Goal: Check status: Check status

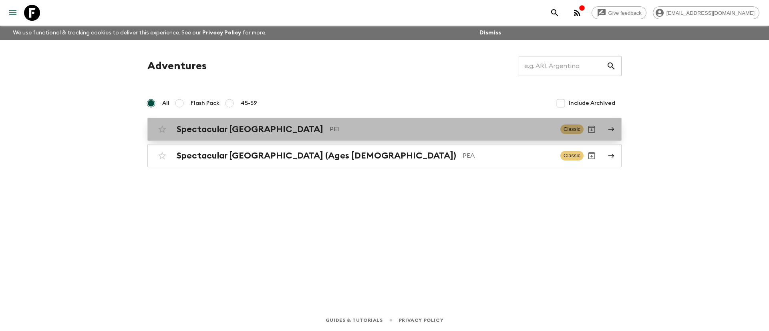
click at [330, 131] on p "PE1" at bounding box center [442, 130] width 224 height 10
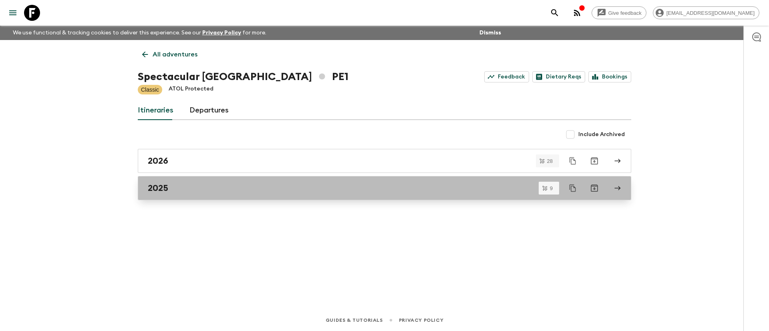
click at [210, 184] on div "2025" at bounding box center [377, 188] width 458 height 10
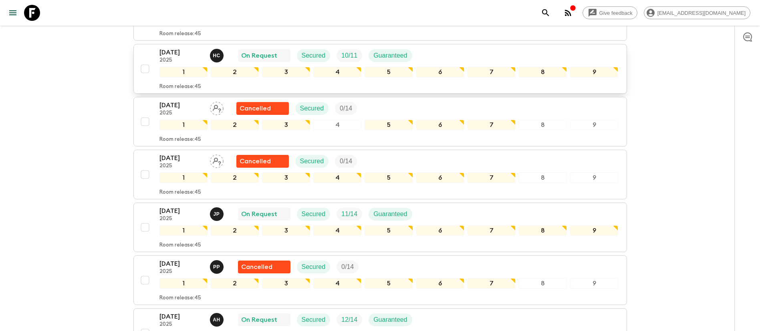
scroll to position [180, 0]
click at [435, 212] on div "[DATE] 2025 J P On Request Secured 11 / 14 Guaranteed" at bounding box center [388, 213] width 459 height 16
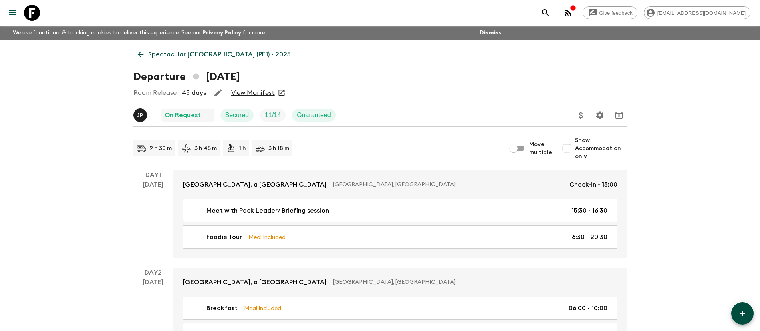
click at [266, 97] on link "View Manifest" at bounding box center [253, 93] width 44 height 8
